Goal: Book appointment/travel/reservation

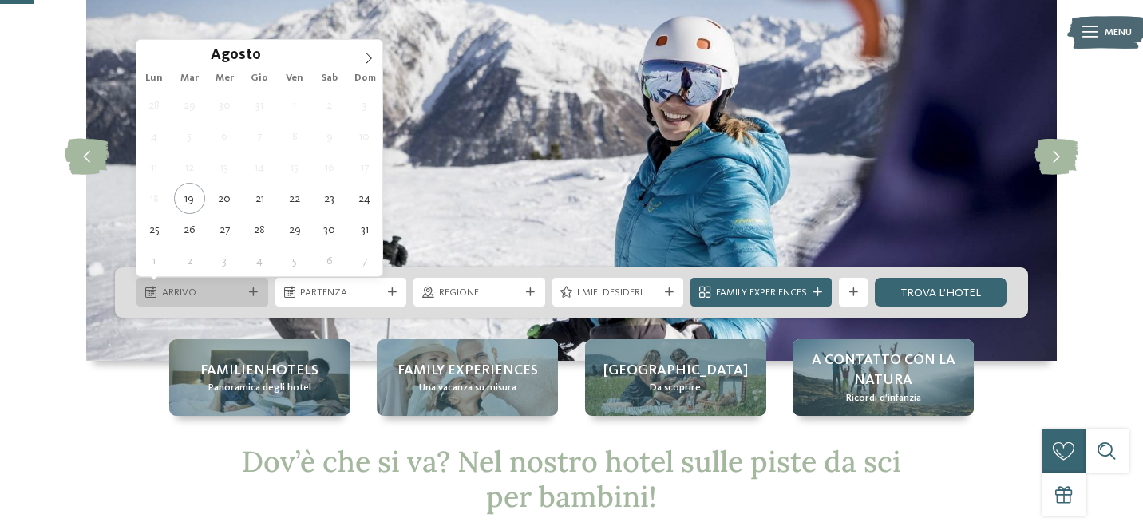
click at [251, 292] on icon at bounding box center [253, 292] width 9 height 9
click at [369, 56] on icon at bounding box center [369, 58] width 6 height 10
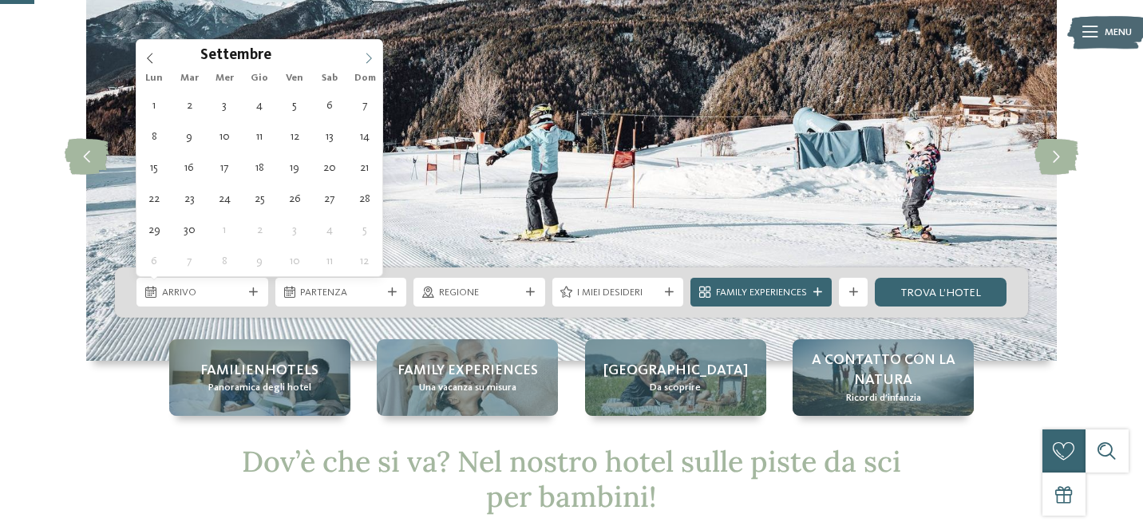
click at [369, 56] on icon at bounding box center [369, 58] width 6 height 10
type input "****"
click at [369, 57] on icon at bounding box center [368, 58] width 11 height 11
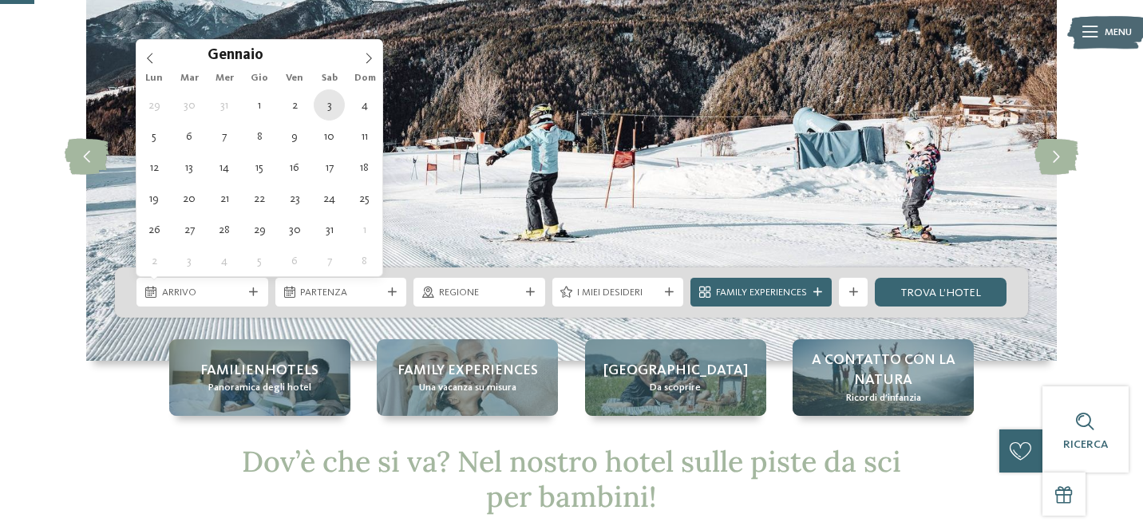
type div "03.01.2026"
type input "****"
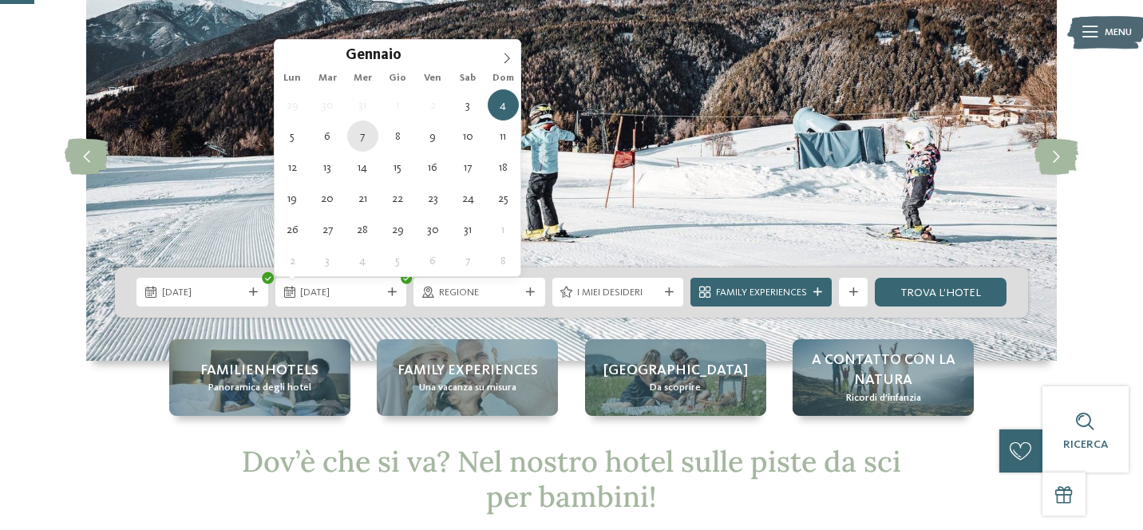
type div "07.01.2026"
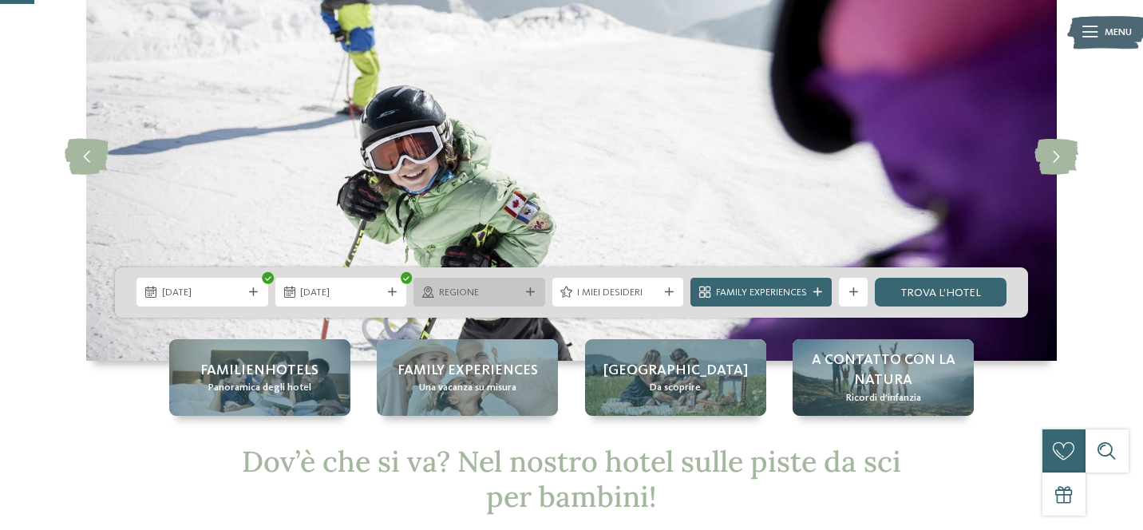
click at [459, 291] on span "Regione" at bounding box center [479, 293] width 81 height 14
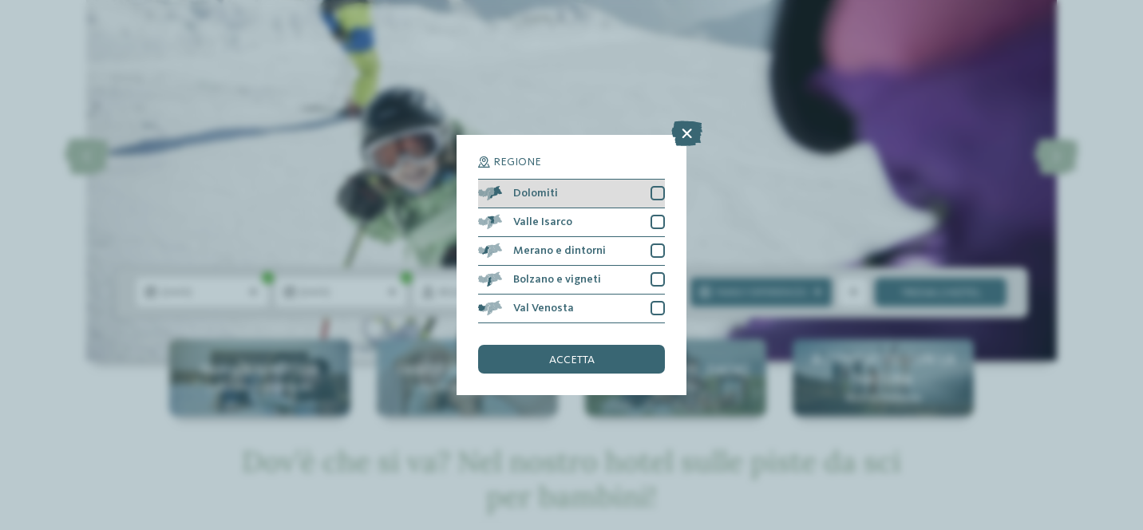
click at [653, 196] on div at bounding box center [658, 193] width 14 height 14
click at [586, 350] on div "accetta" at bounding box center [571, 359] width 187 height 29
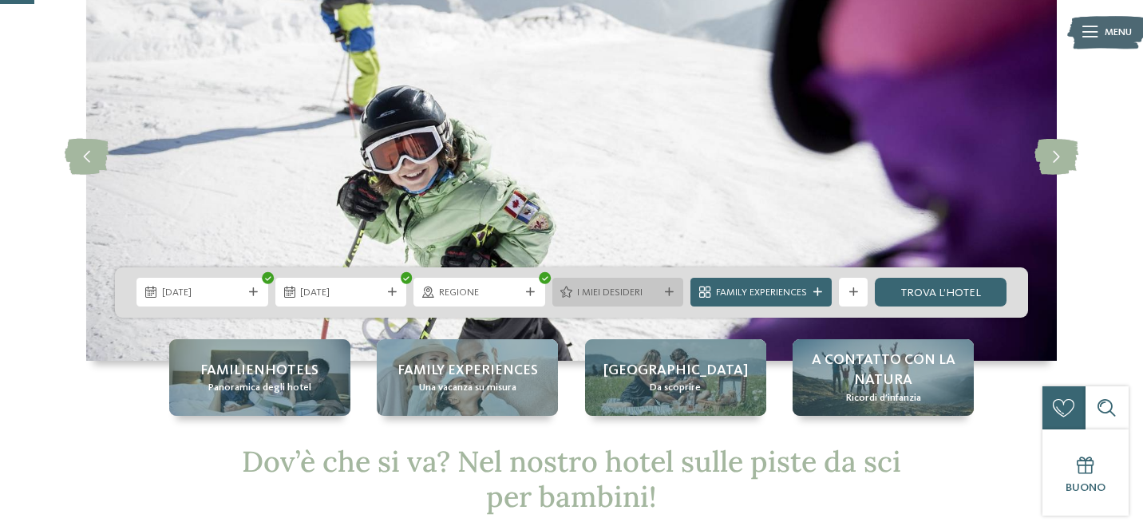
click at [608, 291] on span "I miei desideri" at bounding box center [617, 293] width 81 height 14
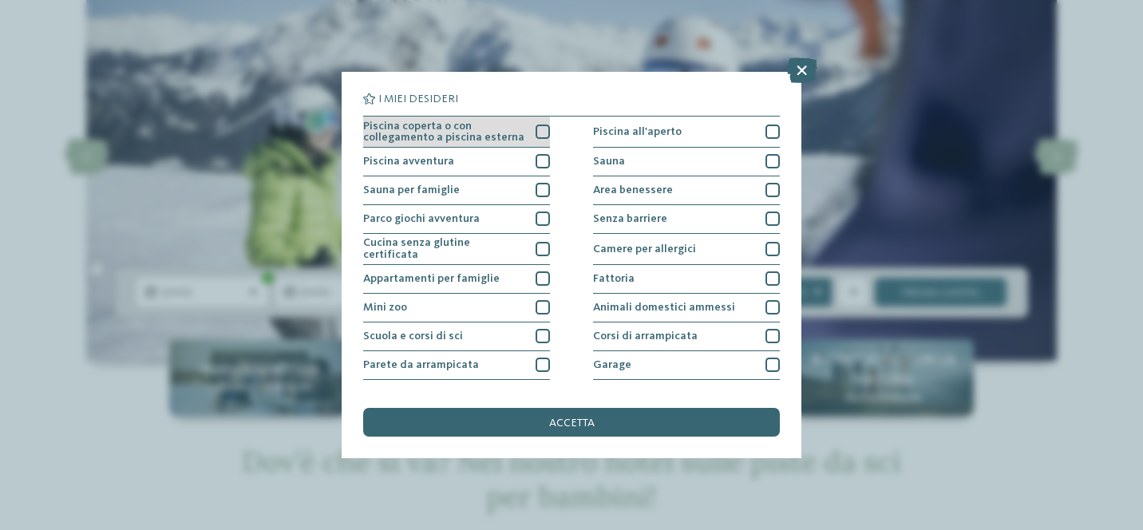
click at [538, 129] on div at bounding box center [543, 132] width 14 height 14
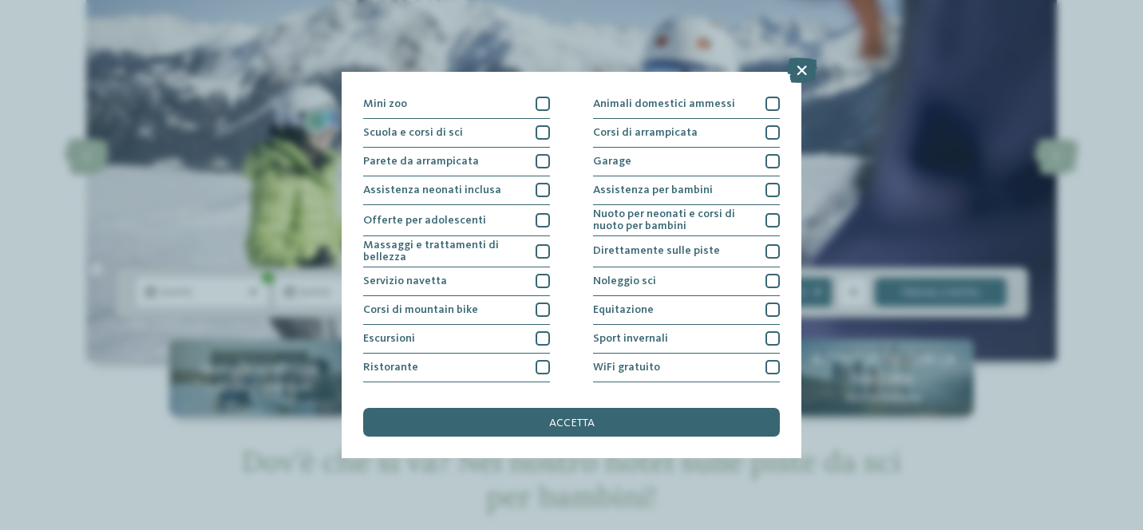
scroll to position [226, 0]
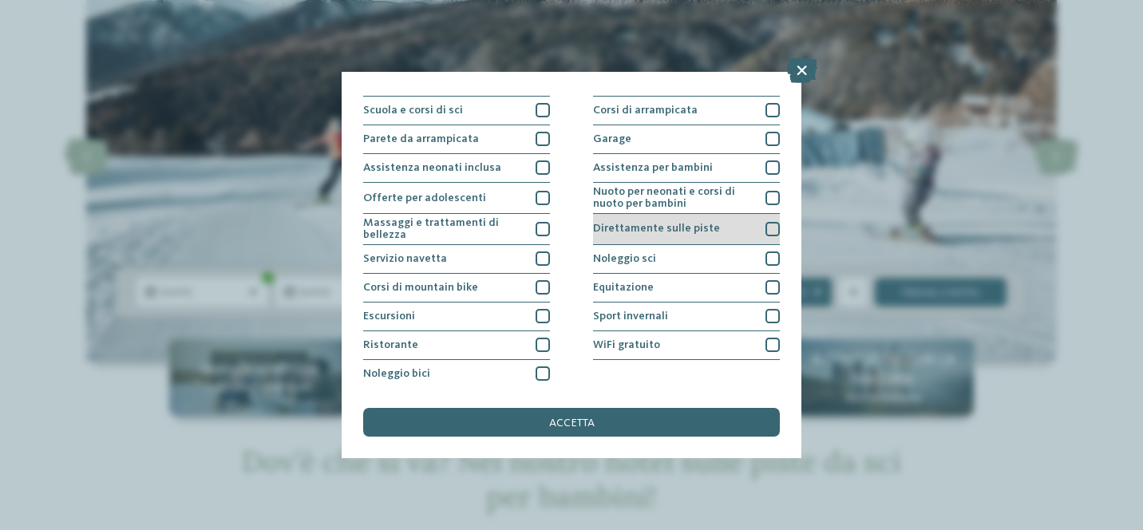
click at [743, 228] on div "Direttamente sulle piste" at bounding box center [686, 229] width 187 height 31
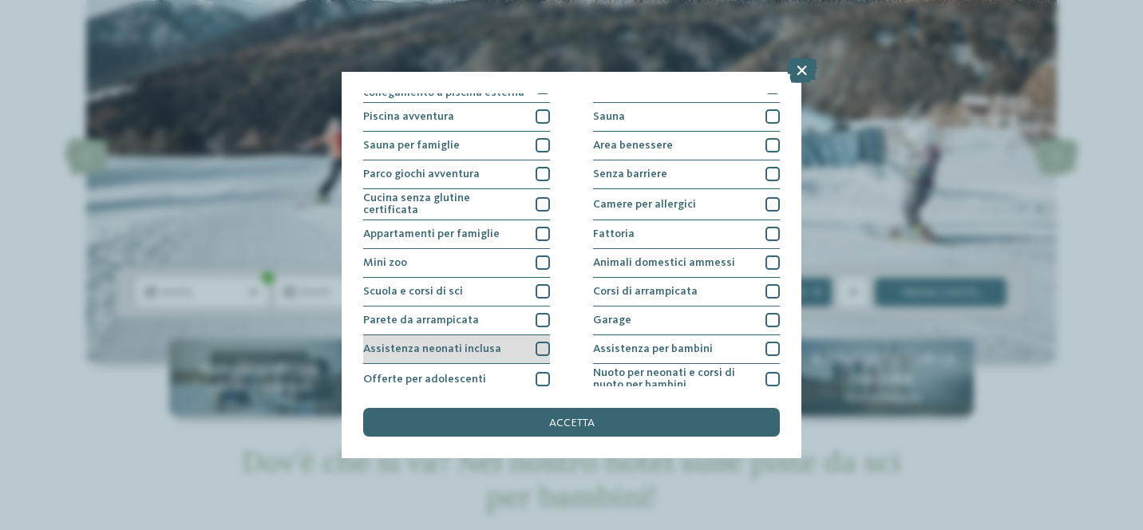
scroll to position [0, 0]
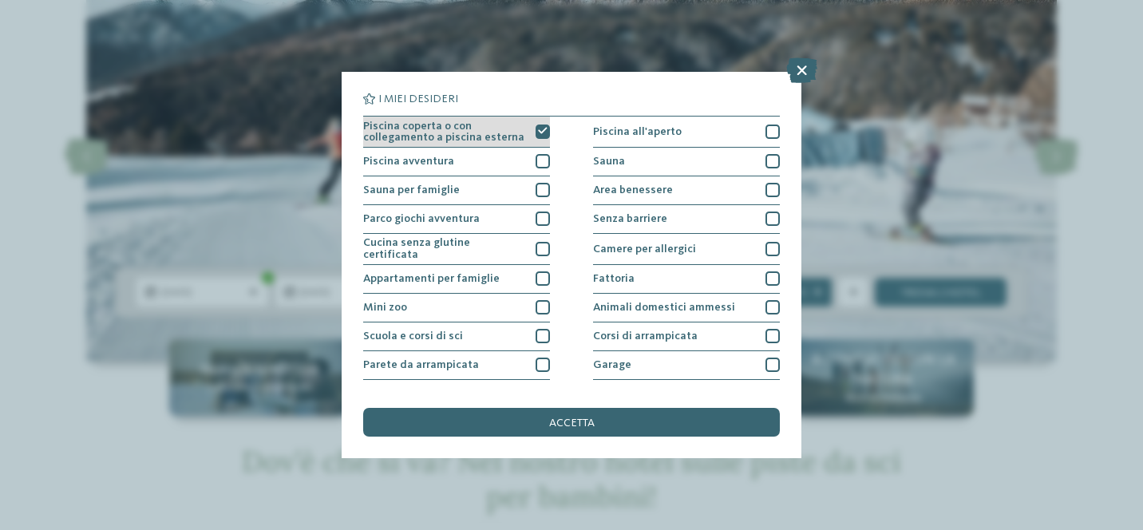
click at [540, 131] on icon at bounding box center [543, 131] width 10 height 9
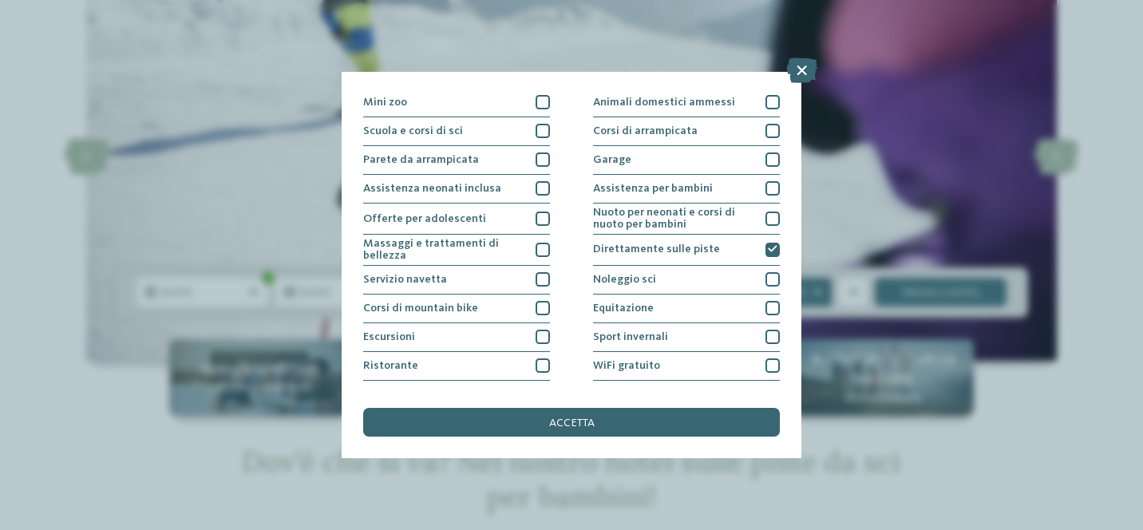
scroll to position [226, 0]
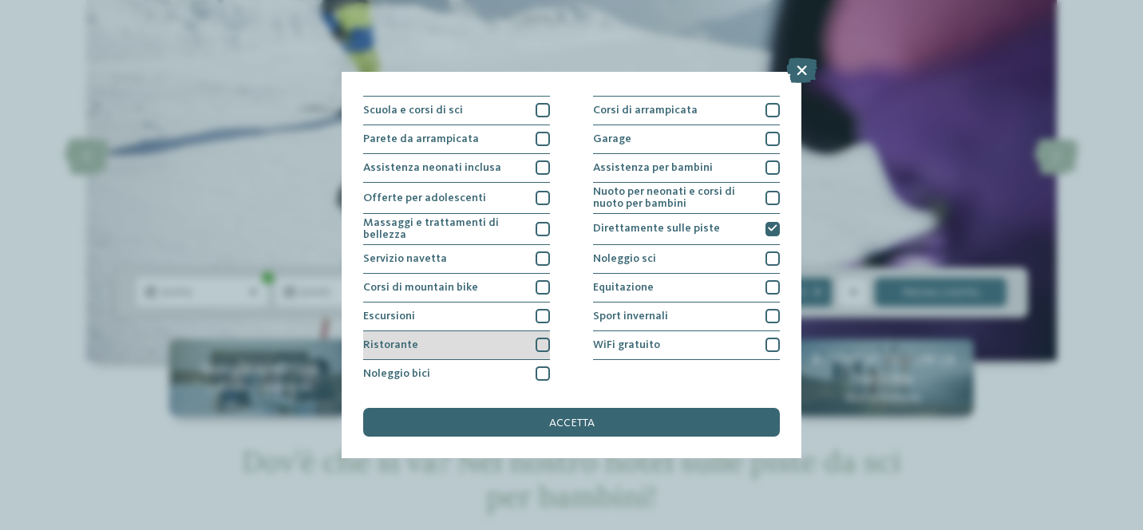
click at [544, 343] on div at bounding box center [543, 345] width 14 height 14
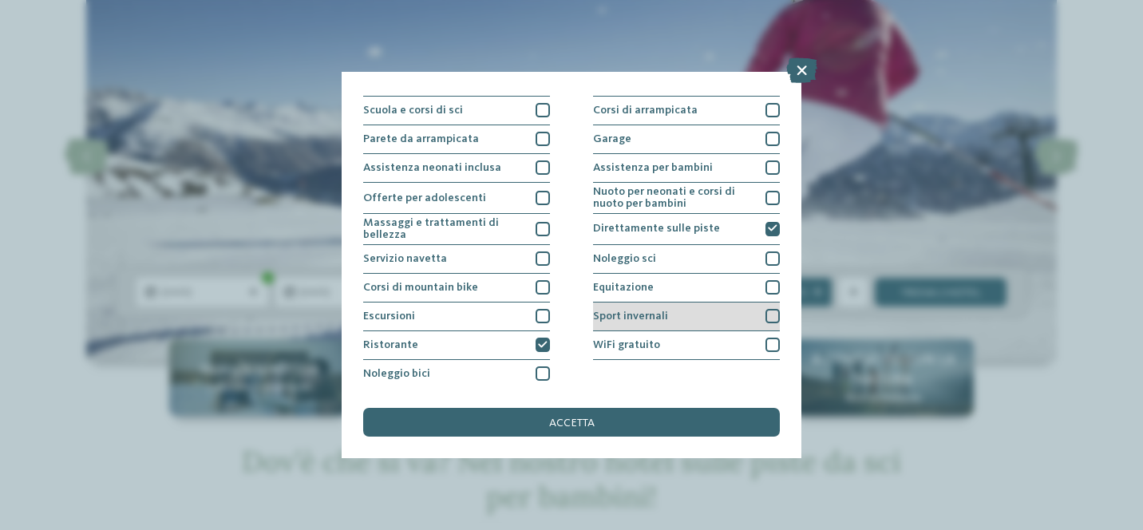
click at [774, 314] on div at bounding box center [773, 316] width 14 height 14
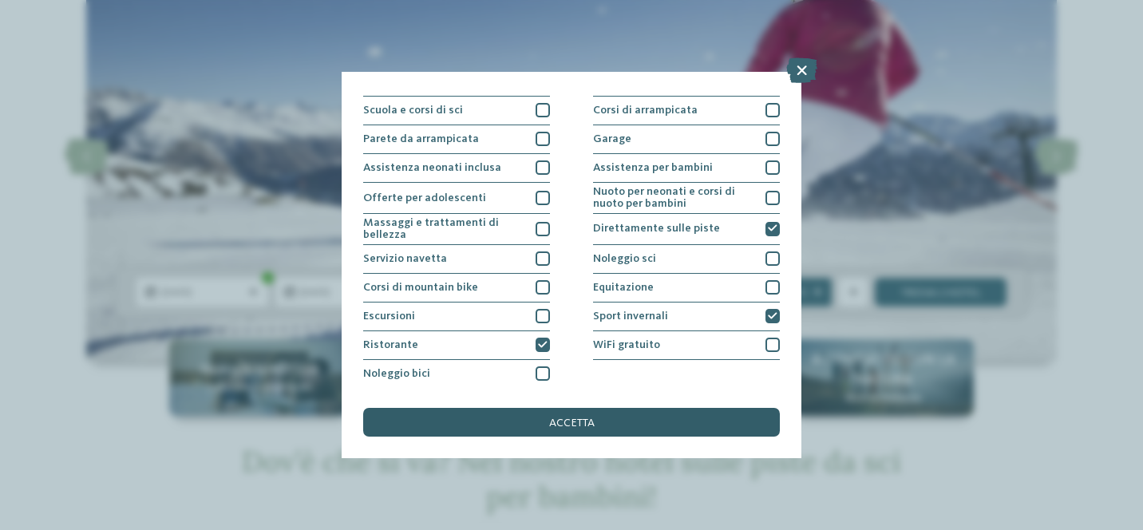
click at [575, 430] on div "accetta" at bounding box center [571, 422] width 417 height 29
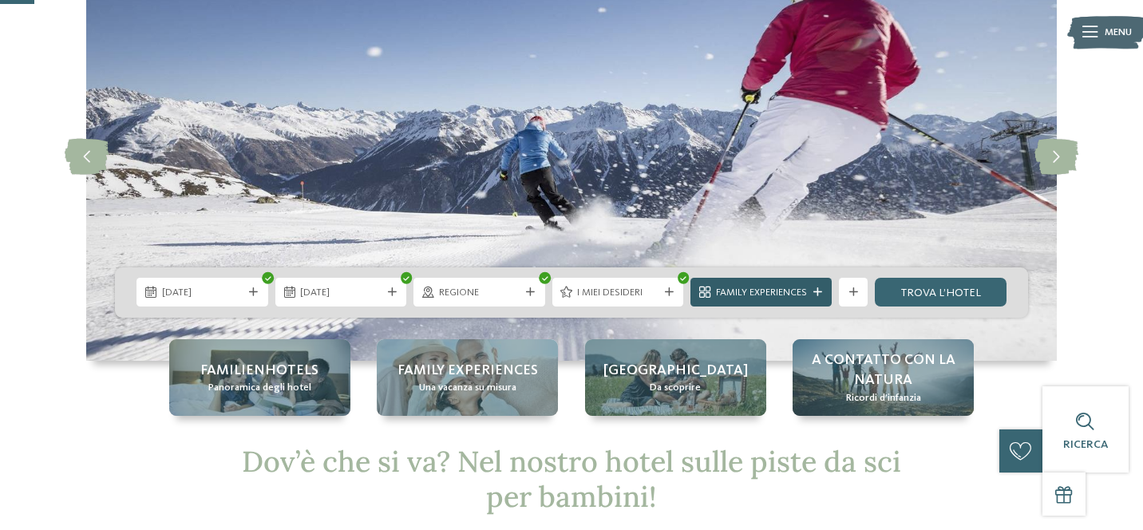
click at [816, 288] on icon at bounding box center [818, 292] width 9 height 9
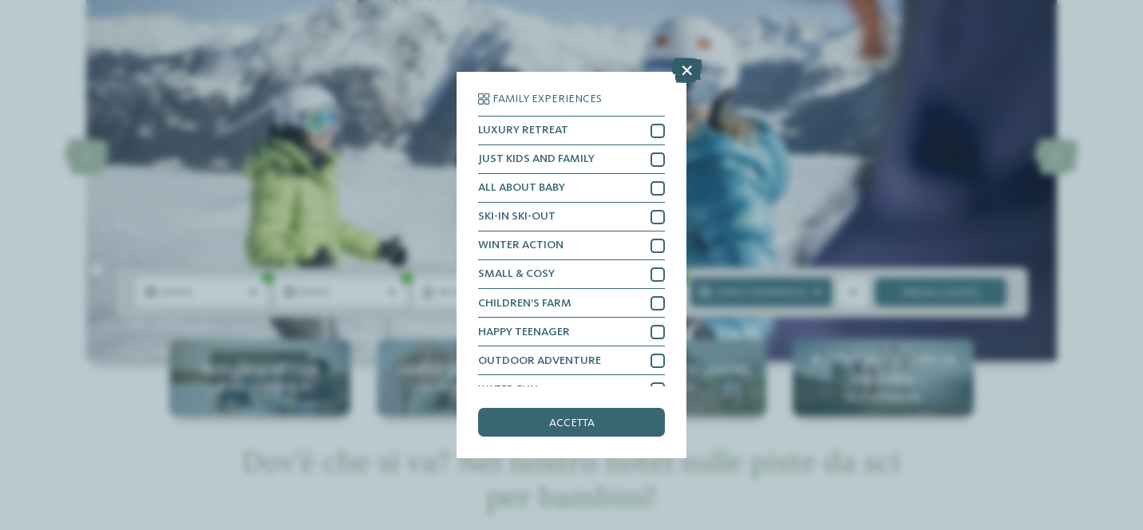
click at [690, 69] on icon at bounding box center [686, 70] width 31 height 26
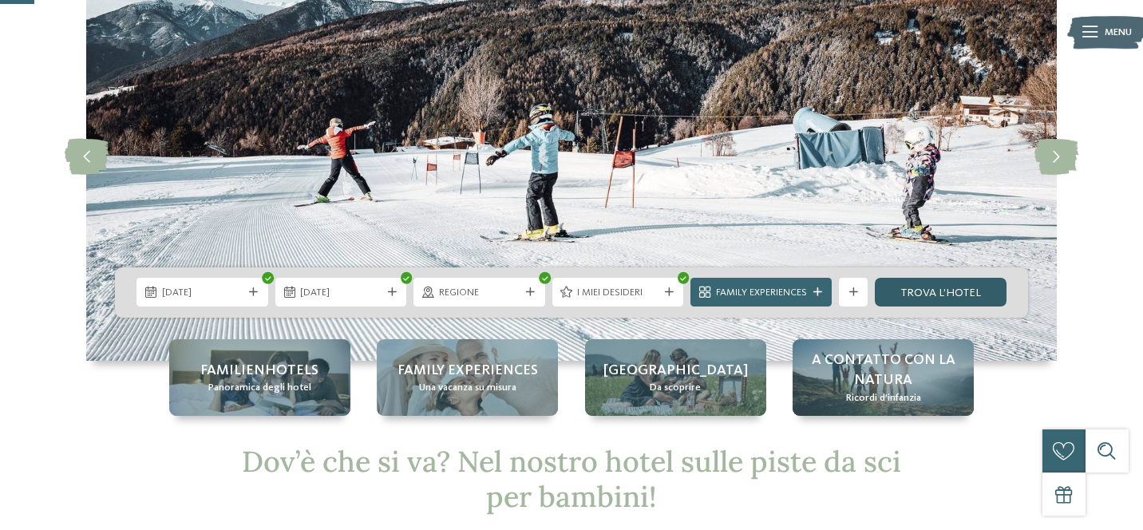
click at [903, 286] on link "trova l’hotel" at bounding box center [941, 292] width 132 height 29
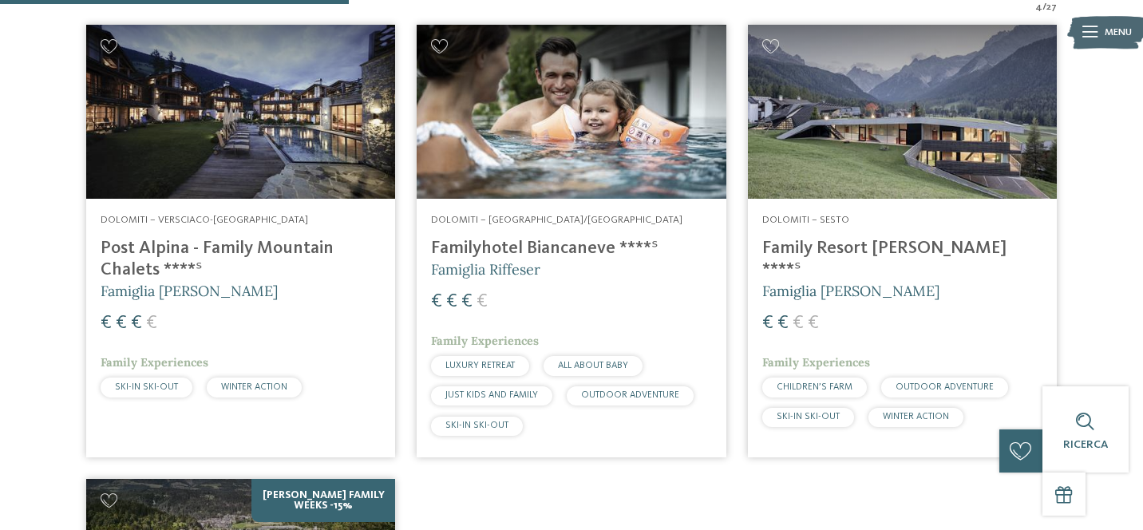
scroll to position [535, 0]
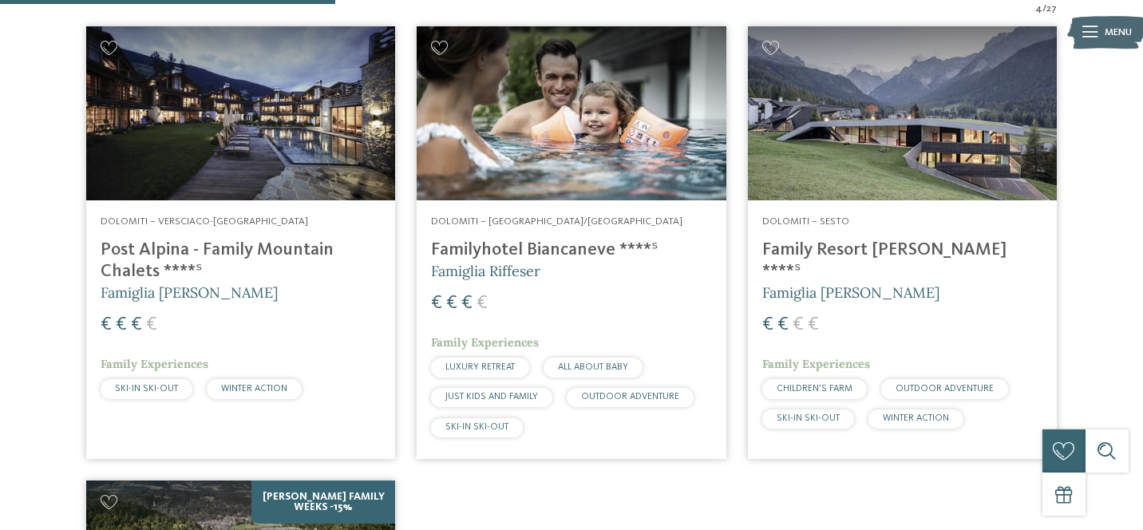
click at [307, 165] on img at bounding box center [240, 113] width 309 height 174
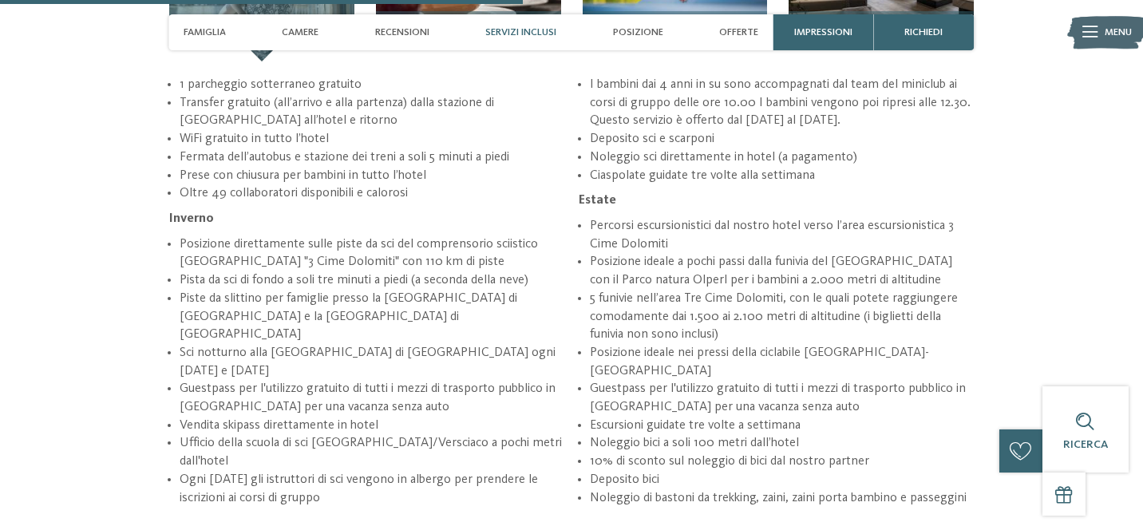
scroll to position [2402, 0]
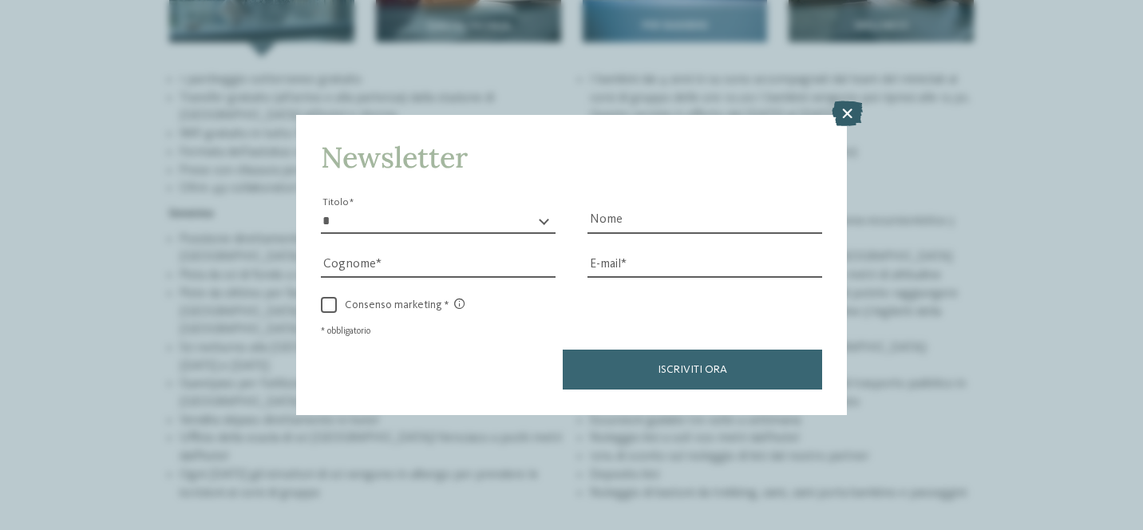
click at [845, 112] on icon at bounding box center [847, 114] width 31 height 26
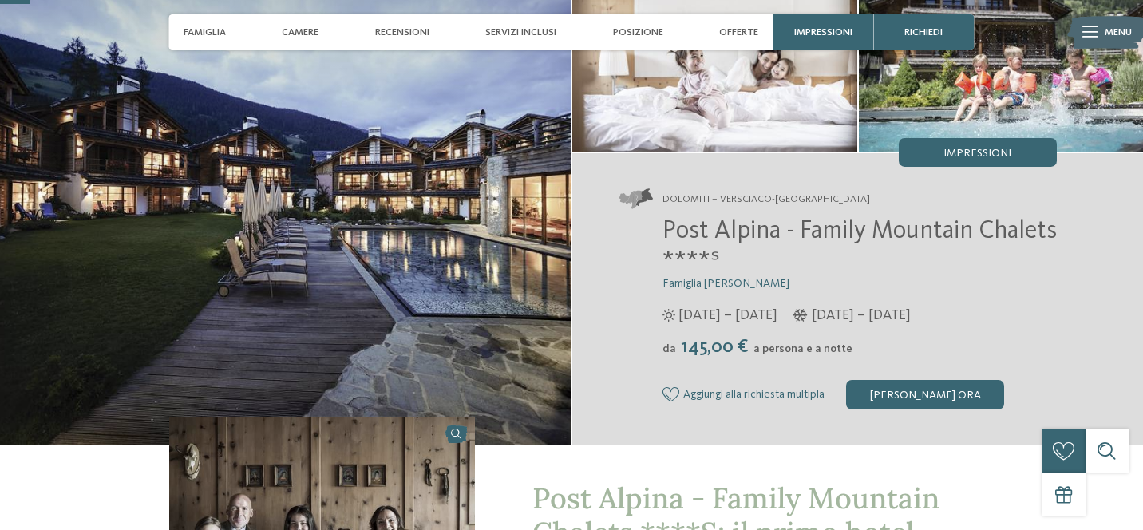
scroll to position [138, 0]
